Goal: Download file/media

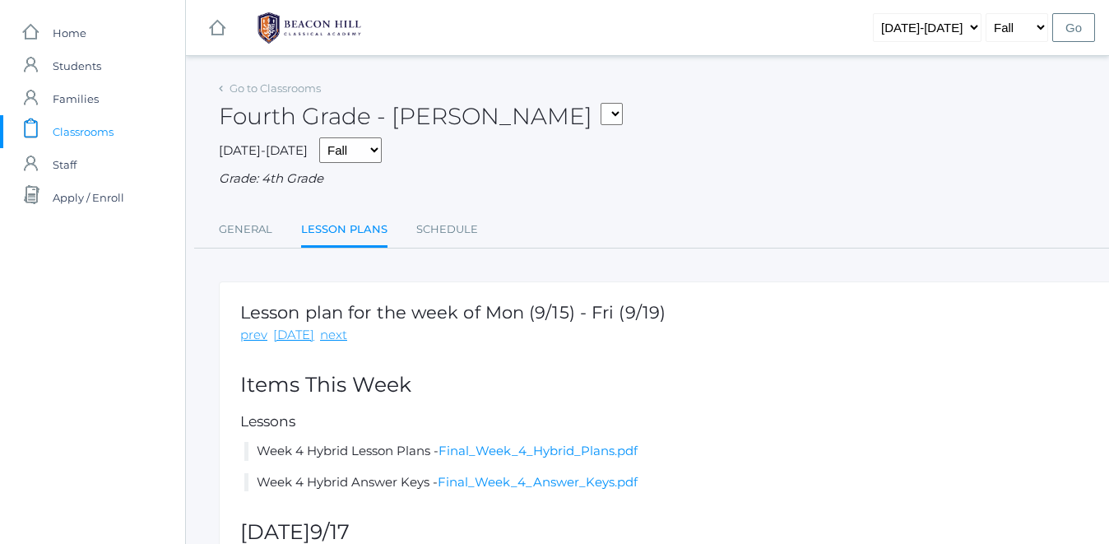
scroll to position [66, 0]
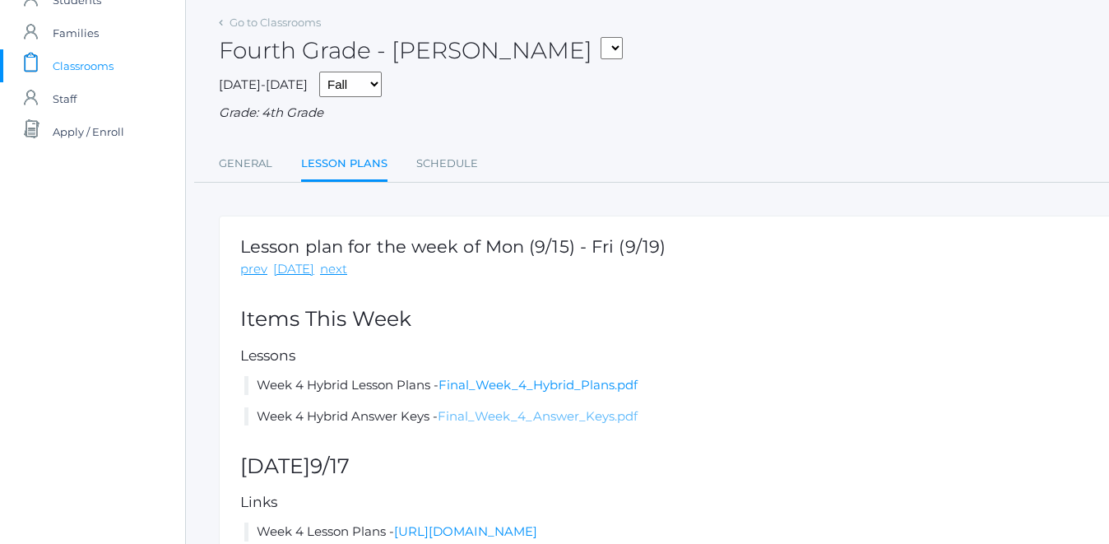
click at [534, 418] on link "Final_Week_4_Answer_Keys.pdf" at bounding box center [538, 416] width 200 height 16
click at [79, 68] on span "Classrooms" at bounding box center [83, 65] width 61 height 33
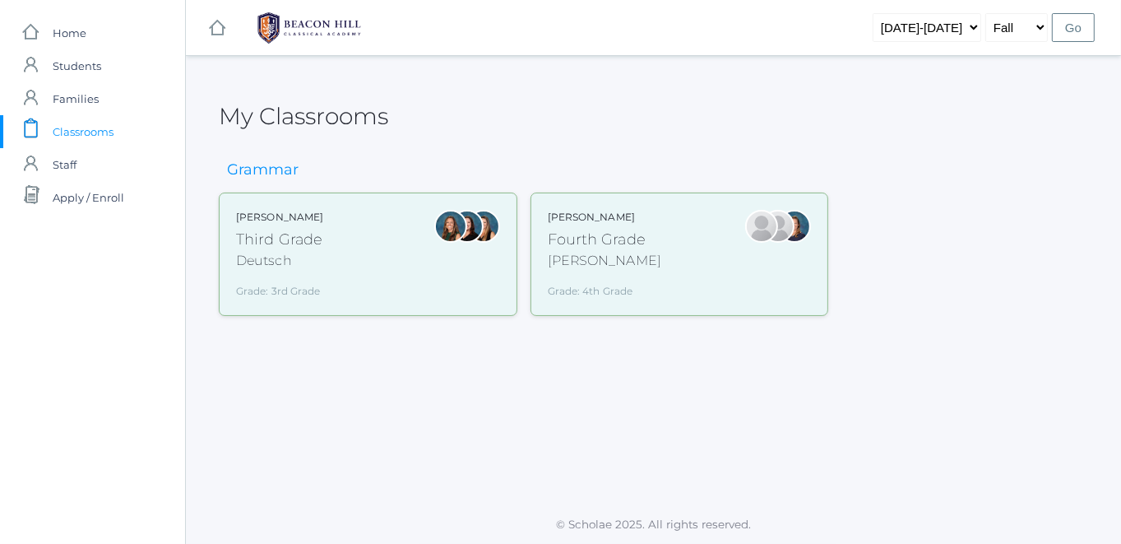
click at [224, 219] on div "Andrea Deutsch Third Grade Deutsch Grade: 3rd Grade 03LA" at bounding box center [368, 253] width 299 height 123
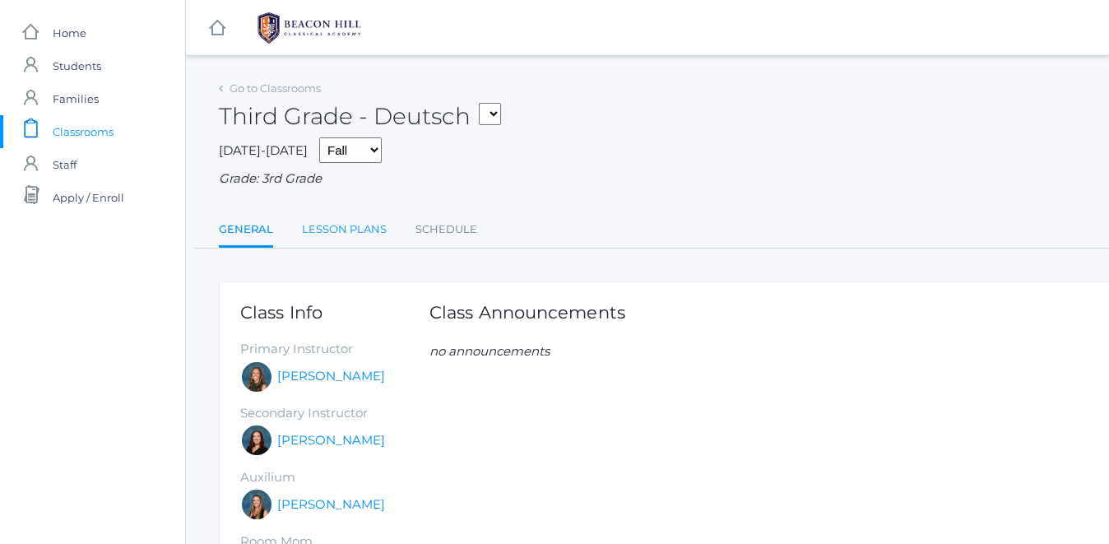
click at [356, 237] on link "Lesson Plans" at bounding box center [344, 229] width 85 height 33
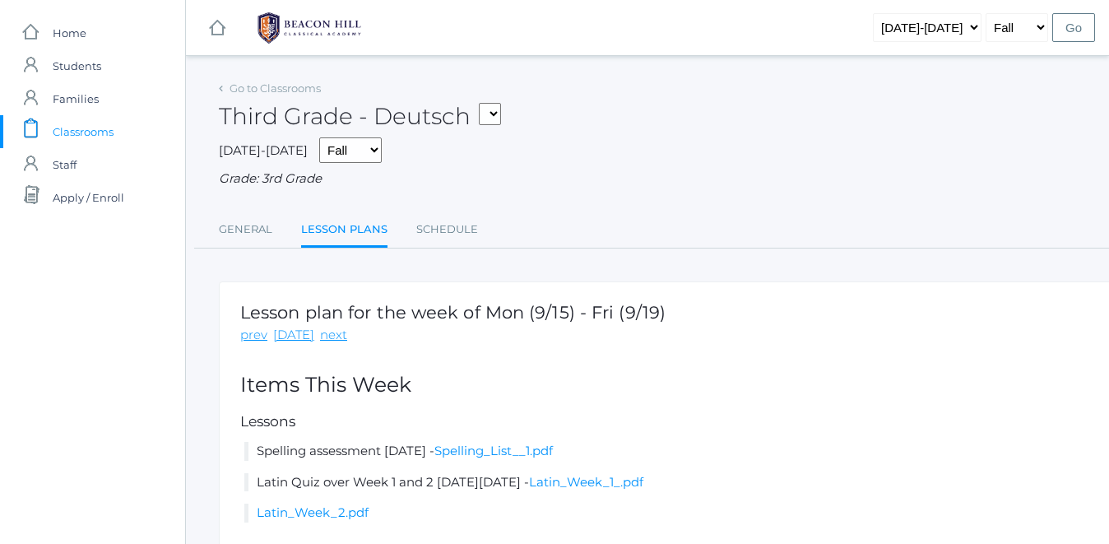
click at [796, 380] on h2 "Items This Week" at bounding box center [679, 384] width 878 height 23
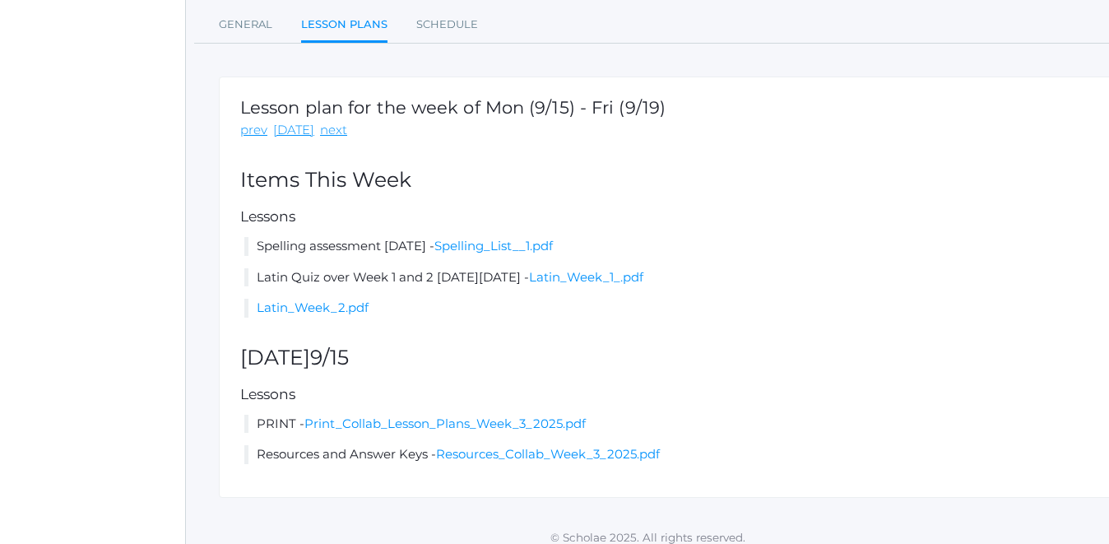
scroll to position [219, 0]
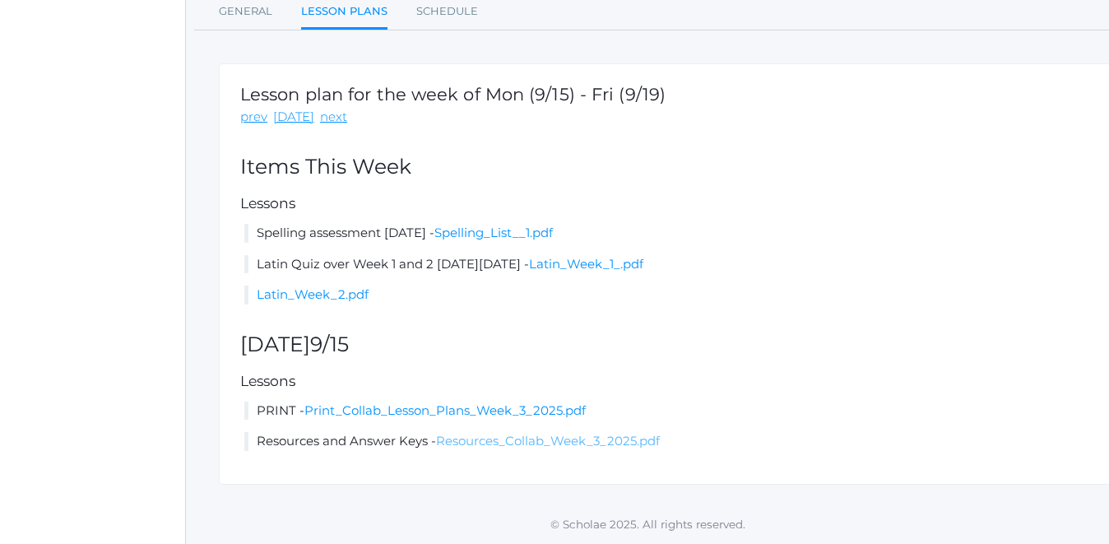
click at [561, 440] on link "Resources_Collab_Week_3_2025.pdf" at bounding box center [548, 441] width 224 height 16
